Goal: Information Seeking & Learning: Find specific page/section

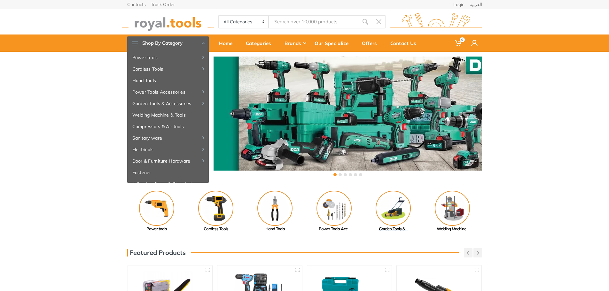
click at [390, 217] on img at bounding box center [393, 208] width 35 height 35
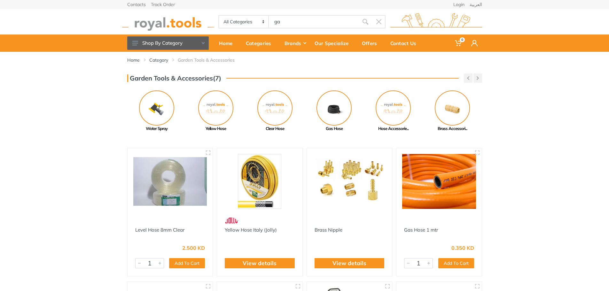
type input "ga"
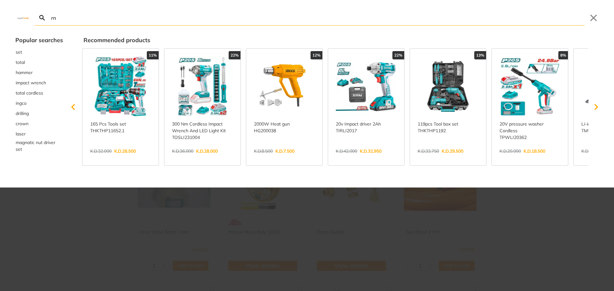
type input "rn"
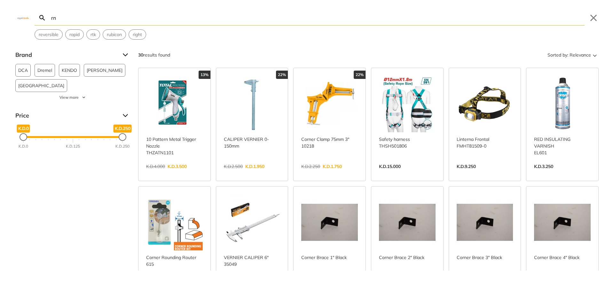
type input "r"
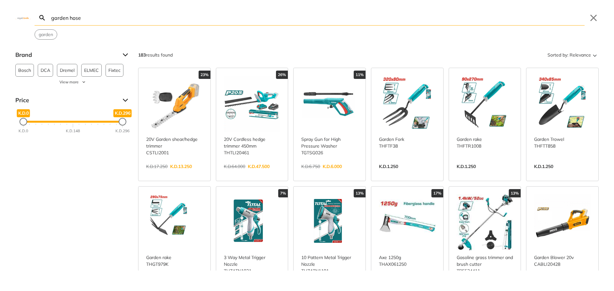
type input "garden hose"
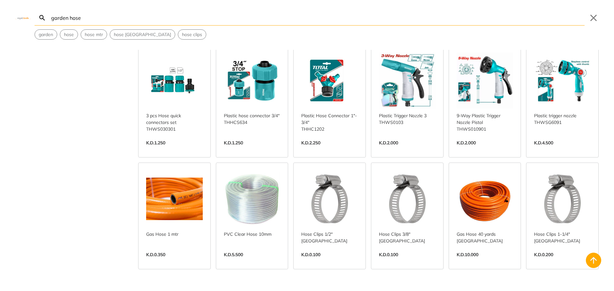
scroll to position [145, 0]
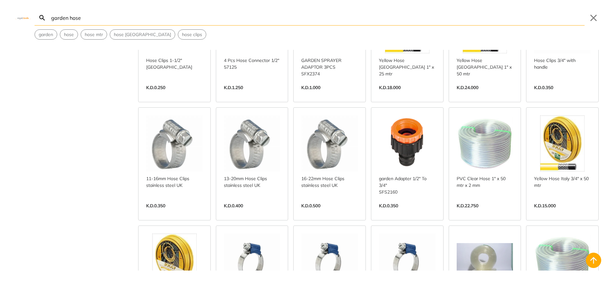
scroll to position [430, 0]
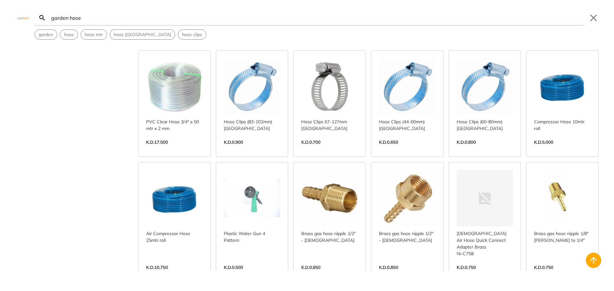
scroll to position [842, 0]
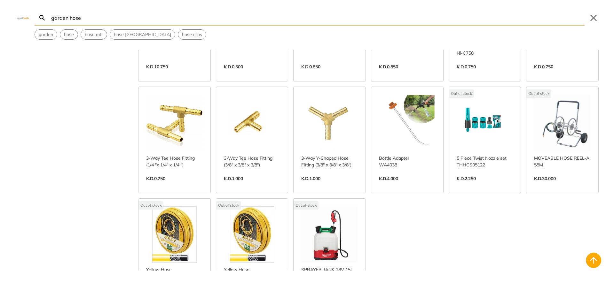
scroll to position [1045, 0]
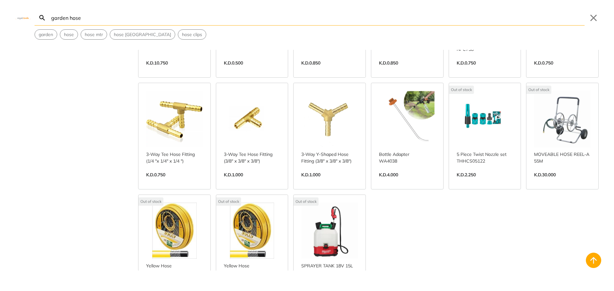
drag, startPoint x: 612, startPoint y: 223, endPoint x: 489, endPoint y: 238, distance: 124.0
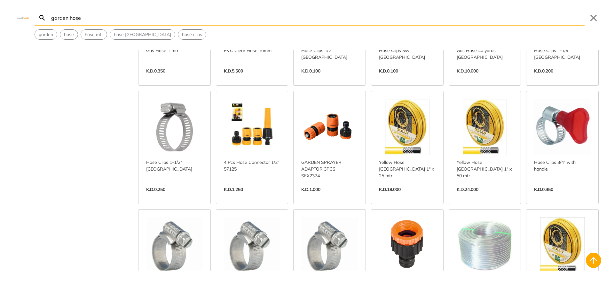
scroll to position [0, 0]
